Goal: Task Accomplishment & Management: Manage account settings

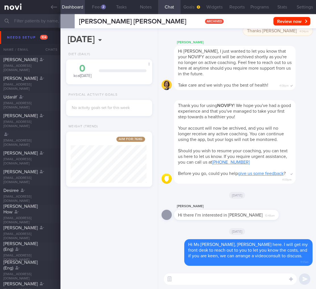
select select "8"
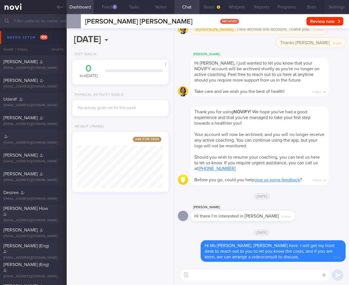
scroll to position [51, 86]
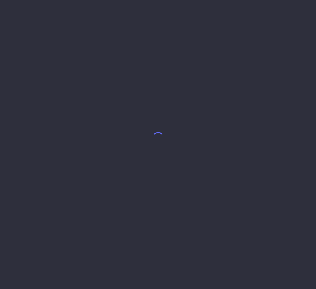
select select "8"
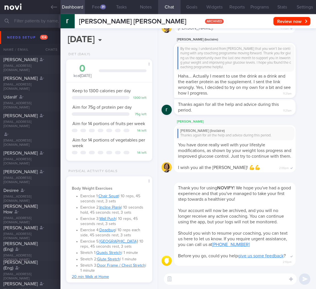
scroll to position [35, 71]
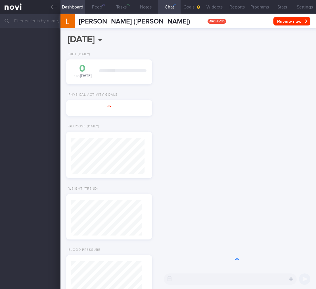
select select "8"
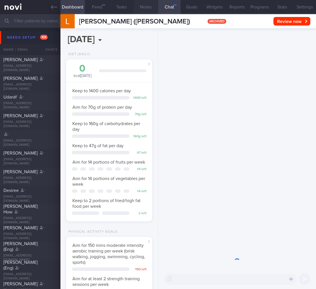
scroll to position [37, 74]
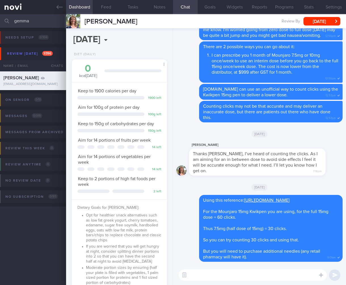
select select "5"
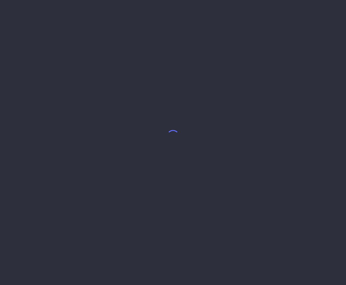
select select "8"
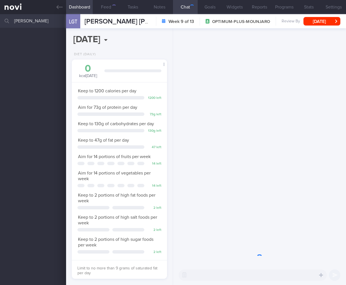
scroll to position [48, 81]
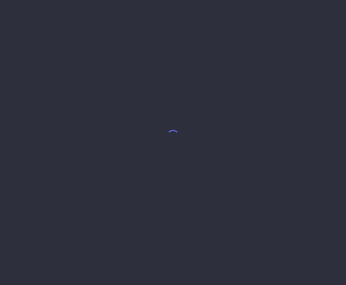
select select "7"
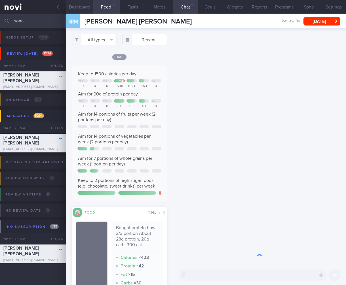
click at [84, 4] on button "Dashboard" at bounding box center [79, 7] width 27 height 14
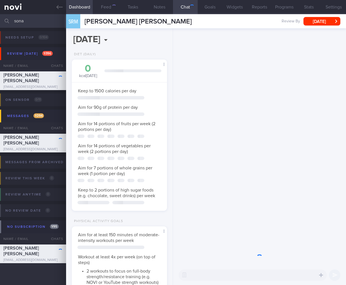
click at [84, 4] on button "Dashboard" at bounding box center [79, 7] width 27 height 14
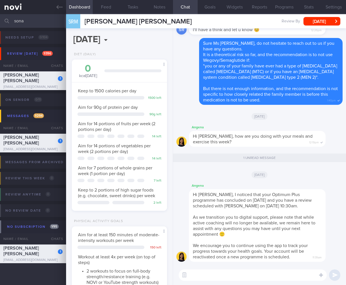
drag, startPoint x: 37, startPoint y: 20, endPoint x: -49, endPoint y: 8, distance: 86.1
click at [0, 8] on html "You are offline! Some functionality will be unavailable Patients New Users Coac…" at bounding box center [173, 142] width 346 height 285
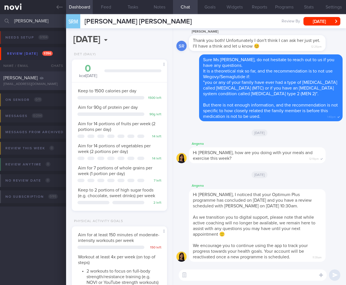
type input "donald"
click at [25, 77] on div "Donald" at bounding box center [32, 78] width 58 height 6
select select "8"
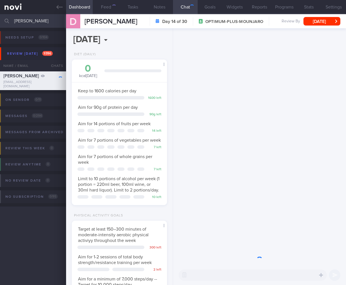
scroll to position [48, 81]
click at [316, 21] on button "Thu, 18 Sep" at bounding box center [321, 21] width 37 height 9
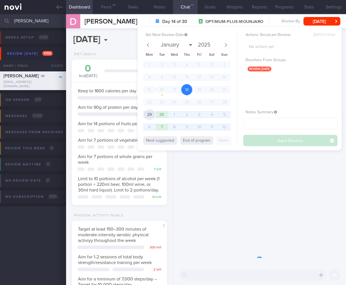
click at [148, 116] on span "29" at bounding box center [149, 114] width 11 height 11
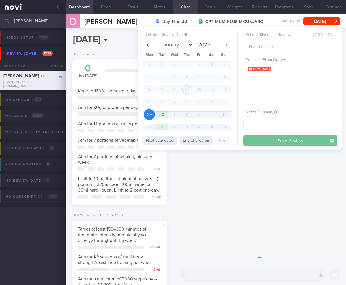
click at [301, 142] on button "Save Review" at bounding box center [290, 140] width 94 height 11
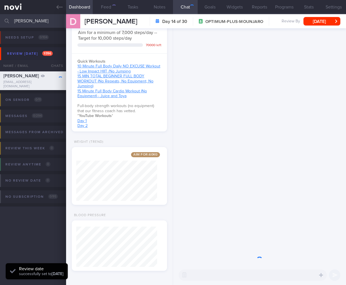
scroll to position [258, 0]
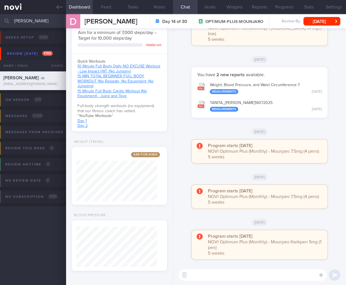
drag, startPoint x: 32, startPoint y: 19, endPoint x: -25, endPoint y: 14, distance: 57.2
click at [0, 14] on html "You are offline! Some functionality will be unavailable Patients New Users Coac…" at bounding box center [173, 142] width 346 height 285
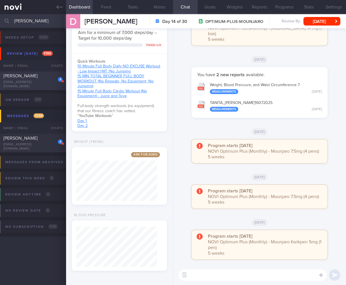
click at [42, 78] on div "VIVEKRAJ KANNALAGAN" at bounding box center [32, 76] width 58 height 6
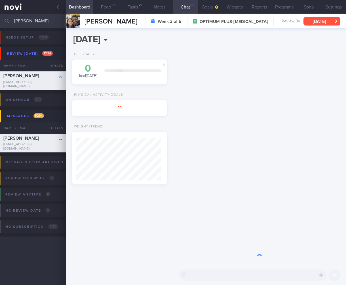
scroll to position [43, 85]
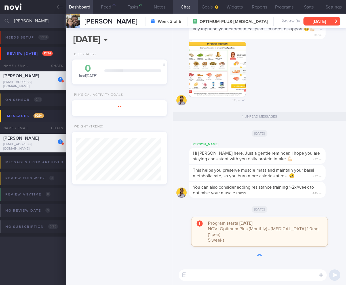
click at [320, 21] on button "Fri, 12 Sep" at bounding box center [321, 21] width 37 height 9
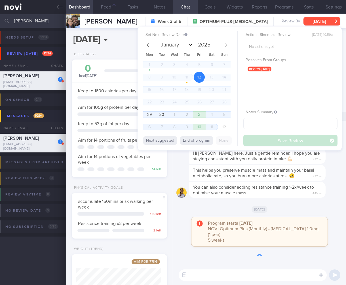
scroll to position [283447, 283415]
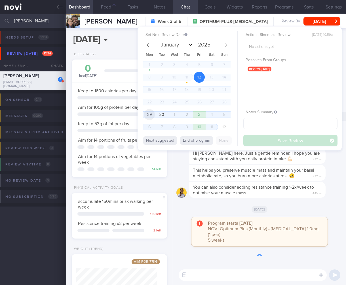
click at [152, 115] on span "29" at bounding box center [149, 114] width 11 height 11
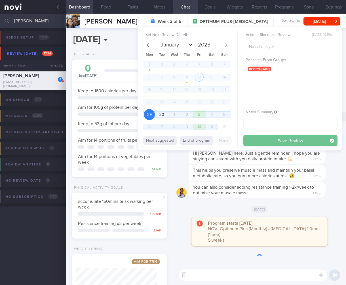
scroll to position [48, 81]
click at [306, 138] on button "Save Review" at bounding box center [290, 140] width 94 height 11
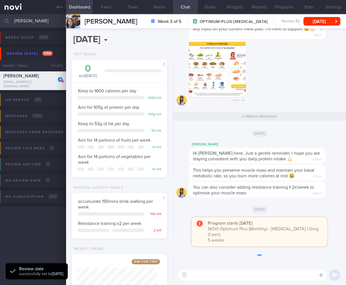
click at [289, 164] on div "Hi Vivekraj, Elizabeth here. Just a gentle reminder, I hope you are staying con…" at bounding box center [257, 156] width 137 height 16
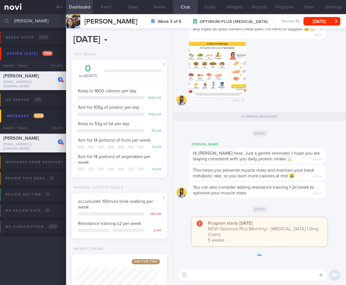
drag, startPoint x: -7, startPoint y: 16, endPoint x: -37, endPoint y: 15, distance: 29.2
click at [0, 15] on html "You are offline! Some functionality will be unavailable Patients New Users Coac…" at bounding box center [173, 142] width 346 height 285
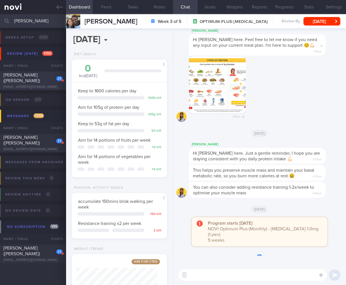
type input "carrie"
click at [29, 82] on div "TAN SIEW KUAN (CARRIE)" at bounding box center [32, 77] width 58 height 11
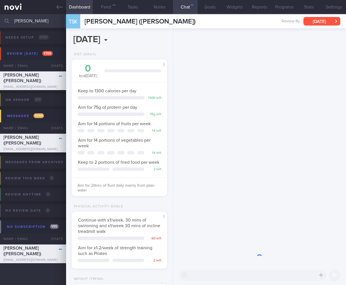
scroll to position [48, 81]
click at [320, 19] on button "Sat, 23 Aug" at bounding box center [321, 21] width 37 height 9
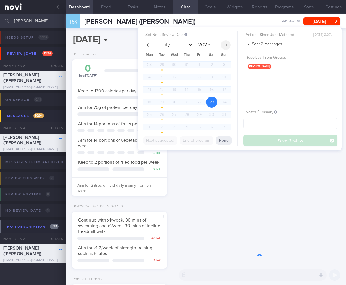
click at [225, 45] on icon at bounding box center [226, 45] width 4 height 4
select select "8"
click at [145, 114] on span "29" at bounding box center [149, 114] width 11 height 11
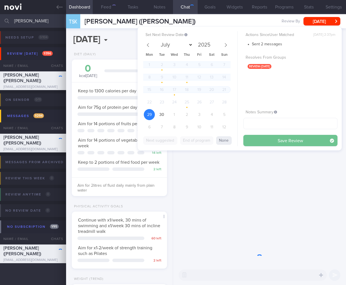
click at [265, 141] on button "Save Review" at bounding box center [290, 140] width 94 height 11
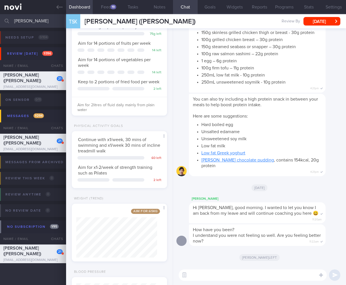
scroll to position [143, 0]
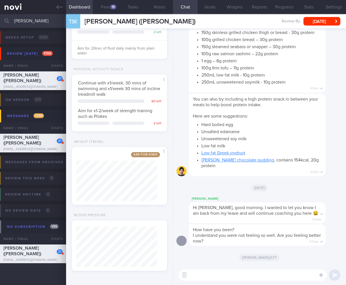
drag, startPoint x: 28, startPoint y: 20, endPoint x: -35, endPoint y: 19, distance: 63.5
click at [0, 19] on html "You are offline! Some functionality will be unavailable Patients New Users Coac…" at bounding box center [173, 142] width 346 height 285
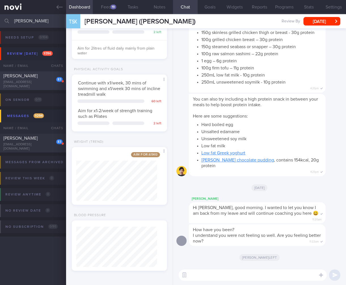
type input "[PERSON_NAME]"
click at [45, 82] on div "[EMAIL_ADDRESS][DOMAIN_NAME]" at bounding box center [32, 84] width 59 height 9
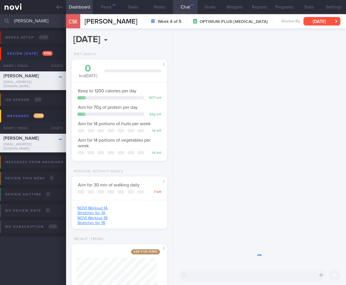
scroll to position [48, 81]
click at [330, 21] on button "Sat, 6 Sep" at bounding box center [321, 21] width 37 height 9
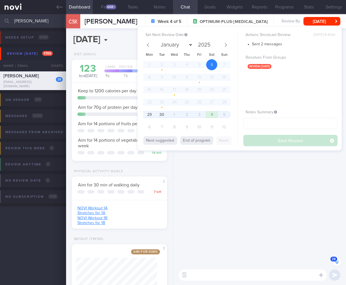
scroll to position [-886, 0]
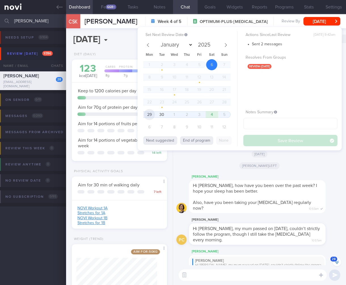
click at [148, 111] on span "29" at bounding box center [149, 114] width 11 height 11
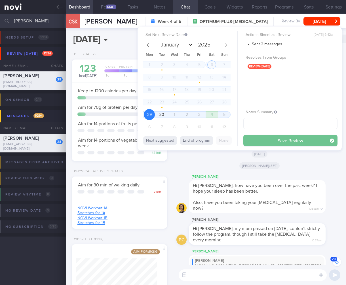
click at [289, 141] on button "Save Review" at bounding box center [290, 140] width 94 height 11
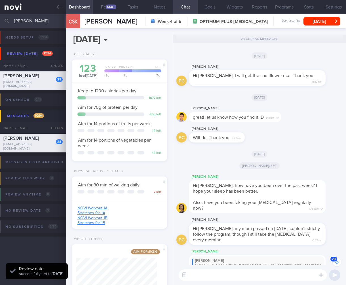
click at [292, 201] on div "Hi Phyllis, how have you been over the past week? I hope your sleep has been be…" at bounding box center [257, 196] width 137 height 33
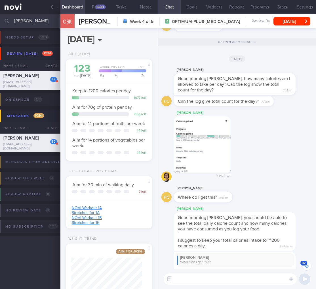
scroll to position [-2938, 0]
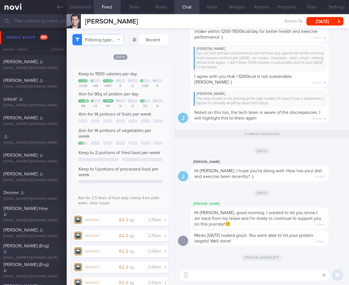
select select "7"
click at [297, 213] on span "Hi Mr Swajit, good morning. I wanted to let you know I am back from my leave an…" at bounding box center [257, 219] width 127 height 16
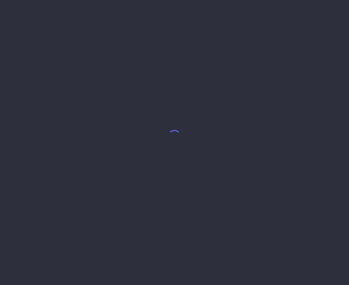
select select "4"
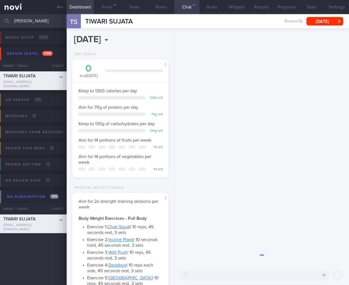
scroll to position [42, 84]
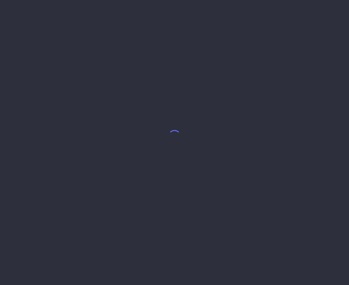
select select "7"
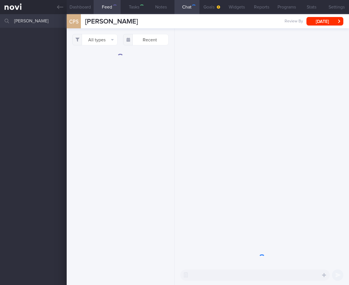
select select "8"
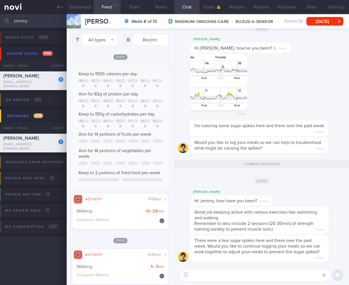
select select "7"
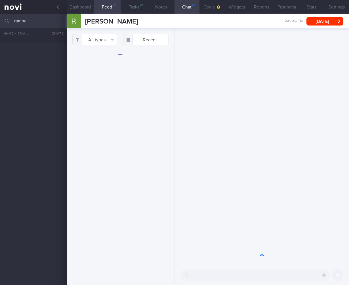
select select "6"
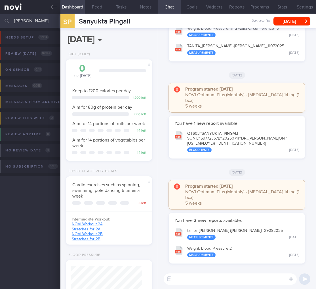
select select "8"
drag, startPoint x: 41, startPoint y: 22, endPoint x: -14, endPoint y: 16, distance: 54.8
click at [0, 16] on html "You are offline! Some functionality will be unavailable Patients New Users Coac…" at bounding box center [158, 144] width 316 height 289
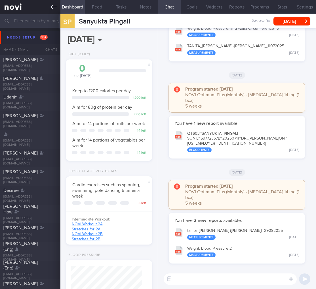
click at [59, 6] on link at bounding box center [30, 7] width 60 height 14
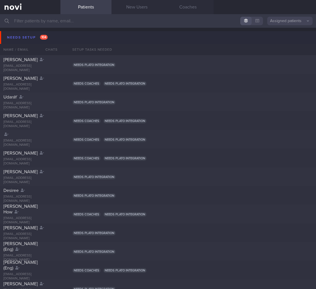
click at [77, 36] on button "Needs setup 104" at bounding box center [159, 37] width 318 height 13
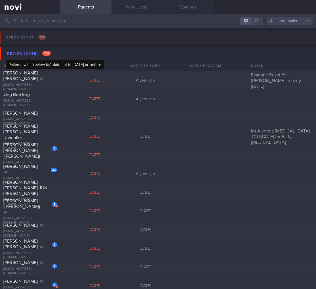
click at [50, 52] on span "396" at bounding box center [46, 53] width 9 height 5
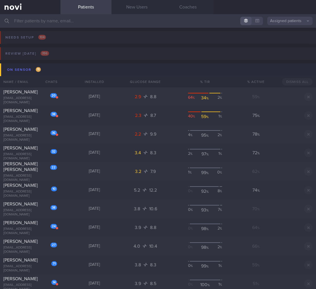
click at [50, 64] on button "On sensor 11" at bounding box center [159, 70] width 318 height 13
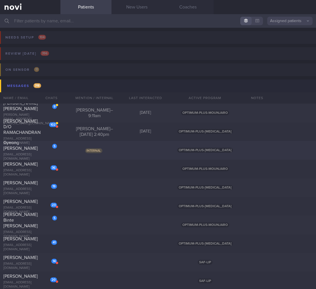
click at [86, 149] on span "Internal" at bounding box center [93, 151] width 17 height 5
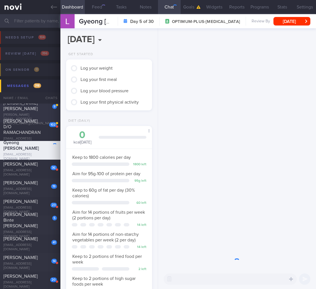
scroll to position [44, 71]
click at [33, 86] on span "318" at bounding box center [37, 85] width 8 height 5
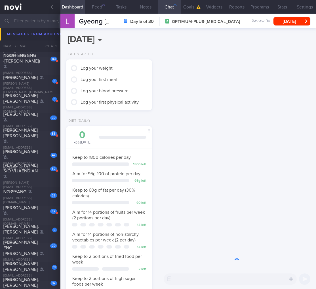
scroll to position [0, 0]
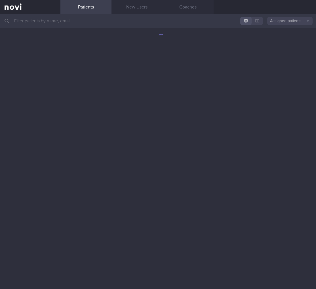
click at [89, 25] on input "text" at bounding box center [158, 21] width 316 height 14
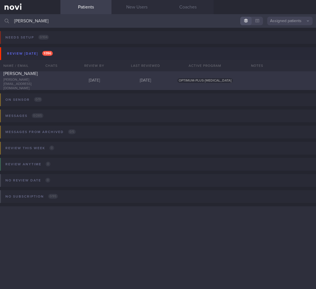
type input "nerissa"
click at [117, 75] on div "NERISSA KOK TANGYA jennifer_lopants@yahoo.com.sg Today Today OPTIMUM-PLUS-WEGOVY" at bounding box center [158, 80] width 316 height 19
select select "8"
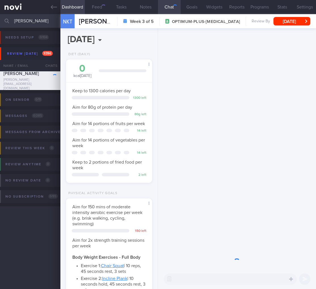
scroll to position [36, 71]
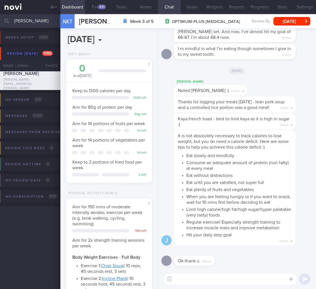
click at [210, 282] on textarea at bounding box center [230, 279] width 133 height 11
paste textarea "Weight Trend: 90.8kg (19/7/24) -> 88.2kg(12/8/24) -> 86kg (9/9/24) -> 81.8kg (1…"
type textarea "Weight Trend: 90.8kg (19/7/24) -> 88.2kg(12/8/24) -> 86kg (9/9/24) -> 81.8kg (1…"
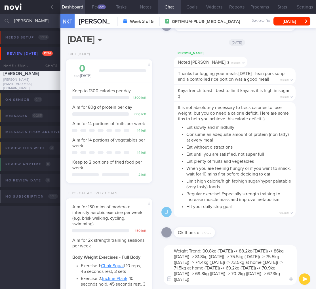
scroll to position [0, 0]
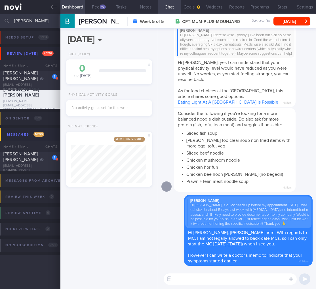
select select "8"
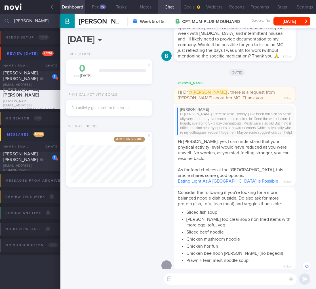
scroll to position [-170, 0]
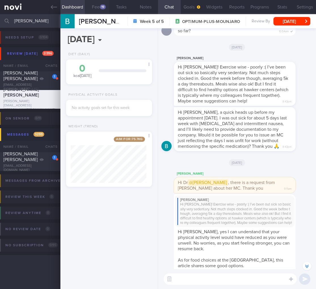
click at [97, 5] on button "Feed 19" at bounding box center [97, 7] width 24 height 14
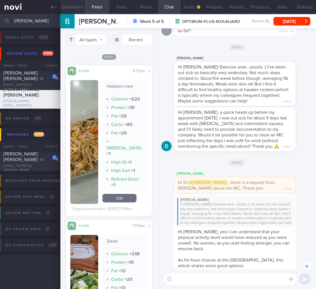
click at [79, 4] on button "Dashboard" at bounding box center [72, 7] width 24 height 14
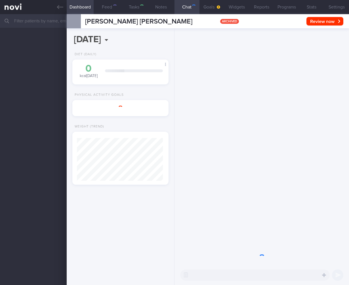
select select "8"
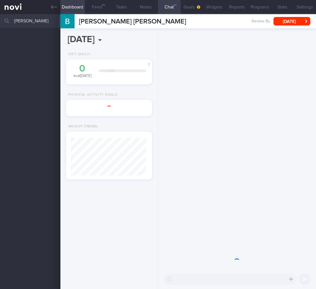
select select "8"
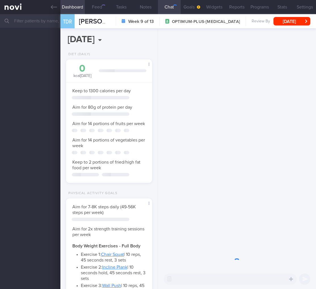
select select "7"
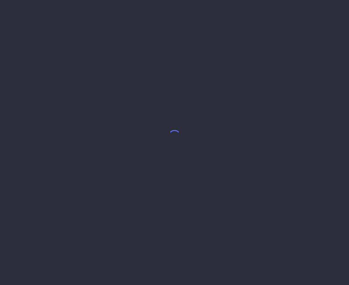
select select "7"
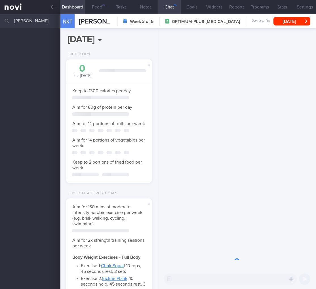
select select "8"
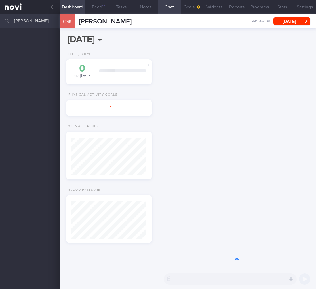
select select "8"
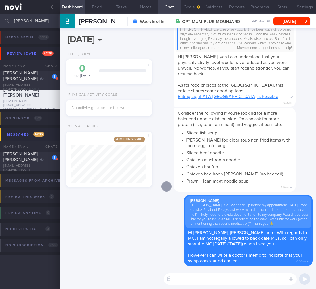
select select "8"
drag, startPoint x: 33, startPoint y: 22, endPoint x: -36, endPoint y: 18, distance: 69.0
click at [0, 18] on html "You are offline! Some functionality will be unavailable Patients New Users Coac…" at bounding box center [158, 144] width 316 height 289
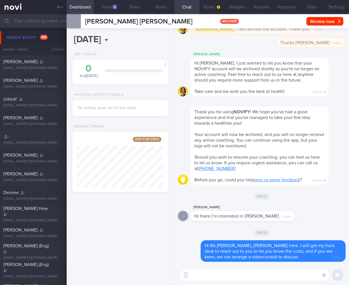
select select "8"
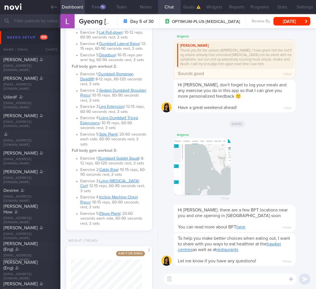
scroll to position [656, 0]
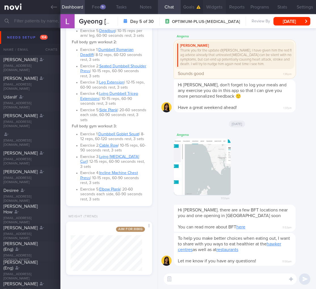
click at [221, 3] on button "Widgets" at bounding box center [214, 7] width 23 height 14
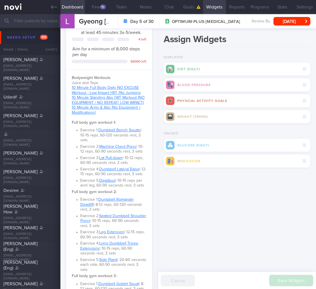
scroll to position [319, 0]
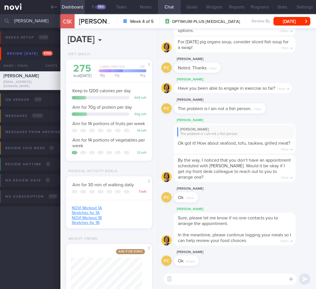
select select "8"
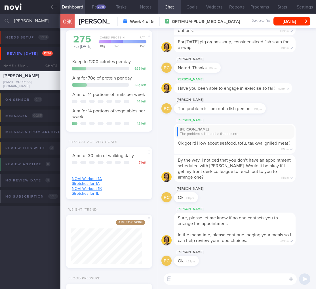
scroll to position [89, 0]
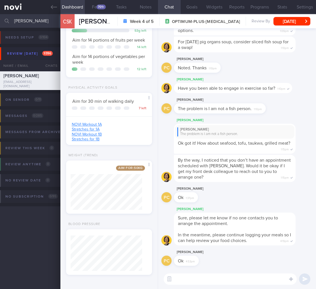
drag, startPoint x: 28, startPoint y: 19, endPoint x: -15, endPoint y: 18, distance: 43.7
click at [0, 18] on html "You are offline! Some functionality will be unavailable Patients New Users Coac…" at bounding box center [158, 144] width 316 height 289
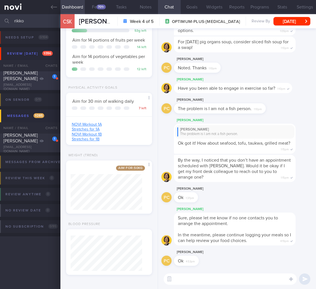
type input "rikko"
click at [22, 79] on div "[PERSON_NAME] [PERSON_NAME]" at bounding box center [29, 75] width 52 height 11
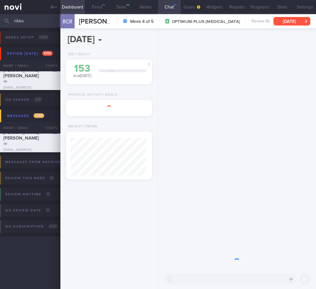
scroll to position [38, 76]
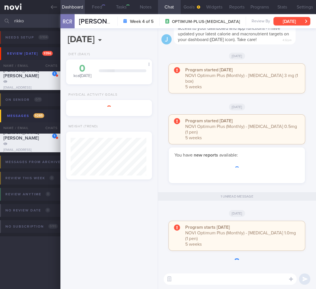
click at [299, 20] on button "[DATE]" at bounding box center [291, 21] width 37 height 9
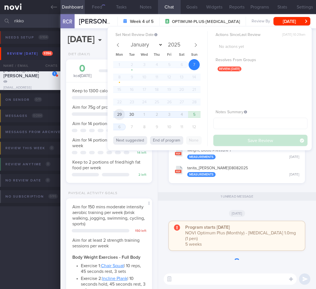
scroll to position [44, 71]
click at [116, 116] on span "29" at bounding box center [119, 114] width 11 height 11
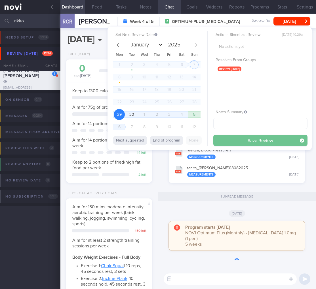
click at [245, 135] on button "Save Review" at bounding box center [260, 140] width 94 height 11
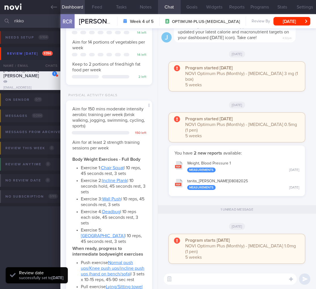
scroll to position [340, 0]
